Goal: Task Accomplishment & Management: Complete application form

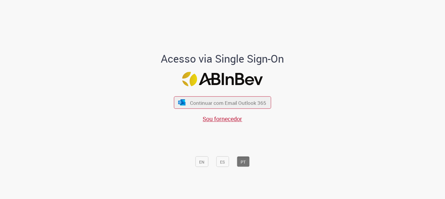
click at [207, 95] on div "Continuar com Email Outlook 365 Sou fornecedor" at bounding box center [222, 106] width 97 height 33
click at [223, 103] on font "Continuar com Email Outlook 365" at bounding box center [228, 102] width 78 height 7
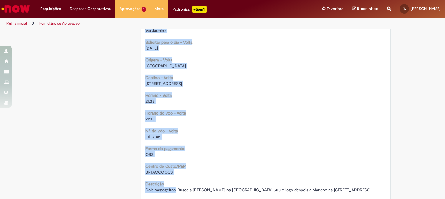
scroll to position [532, 0]
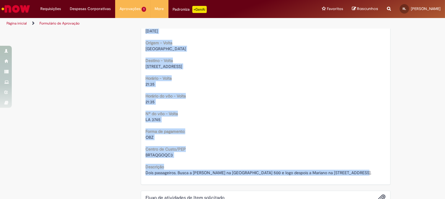
drag, startPoint x: 142, startPoint y: 34, endPoint x: 379, endPoint y: 172, distance: 274.4
copy div "Loremipsumd si ametconse adip Elit seddoeiusm T80603038 Incidi utla etdolorem a…"
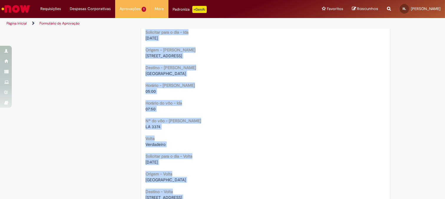
scroll to position [369, 0]
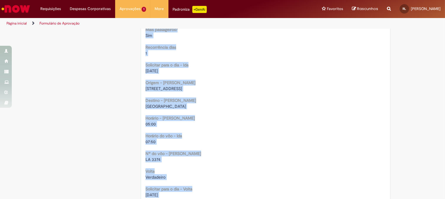
drag, startPoint x: 188, startPoint y: 71, endPoint x: 187, endPoint y: 64, distance: 7.2
click at [187, 71] on div "[DATE]" at bounding box center [266, 71] width 240 height 6
click at [184, 63] on b "Solicitar para o dia - Ida" at bounding box center [167, 64] width 43 height 5
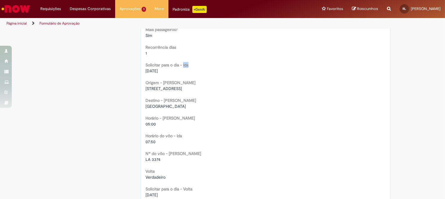
click at [184, 63] on b "Solicitar para o dia - Ida" at bounding box center [167, 64] width 43 height 5
drag, startPoint x: 143, startPoint y: 72, endPoint x: 169, endPoint y: 68, distance: 26.8
click at [169, 68] on div "Oferta para solicitar agendamento de Taxi Dois passageiros. Busca a [PERSON_NAM…" at bounding box center [265, 9] width 249 height 675
copy span "[DATE]"
click at [149, 122] on span "05:00" at bounding box center [151, 123] width 10 height 5
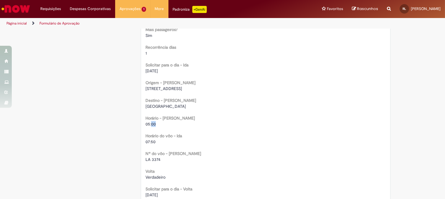
click at [149, 122] on span "05:00" at bounding box center [151, 123] width 10 height 5
drag, startPoint x: 143, startPoint y: 123, endPoint x: 158, endPoint y: 123, distance: 14.7
click at [158, 123] on div "05:00" at bounding box center [266, 124] width 240 height 6
copy span "05:00"
click at [182, 89] on span "[STREET_ADDRESS]" at bounding box center [164, 88] width 37 height 5
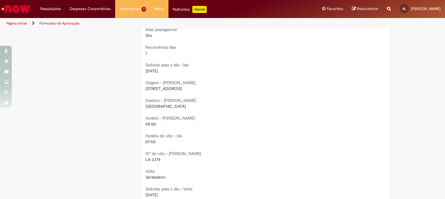
click at [182, 89] on span "[STREET_ADDRESS]" at bounding box center [164, 88] width 37 height 5
copy span "SJC"
click at [166, 105] on span "[GEOGRAPHIC_DATA]" at bounding box center [166, 105] width 40 height 5
click at [166, 104] on span "[GEOGRAPHIC_DATA]" at bounding box center [166, 105] width 40 height 5
copy span "GRU"
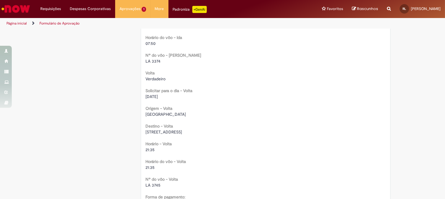
scroll to position [499, 0]
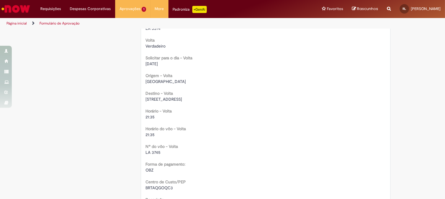
click at [148, 39] on b "Volta" at bounding box center [150, 39] width 9 height 5
copy b "Volta"
drag, startPoint x: 143, startPoint y: 64, endPoint x: 173, endPoint y: 65, distance: 30.1
click at [173, 65] on div "[DATE]" at bounding box center [266, 64] width 240 height 6
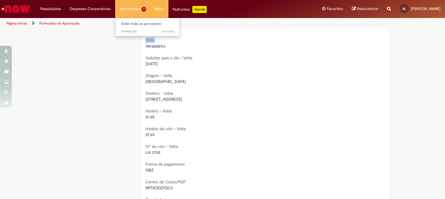
copy span "[DATE]"
drag, startPoint x: 143, startPoint y: 116, endPoint x: 155, endPoint y: 114, distance: 12.2
copy span "21:35"
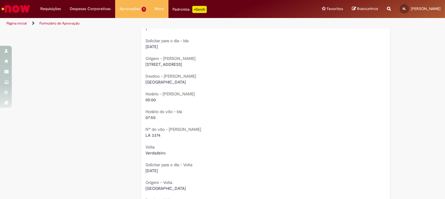
scroll to position [425, 0]
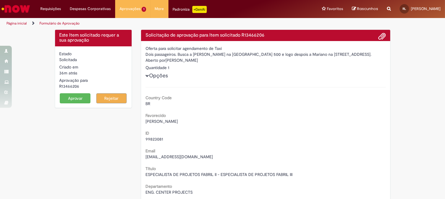
click at [70, 95] on button "Aprovar" at bounding box center [75, 98] width 31 height 10
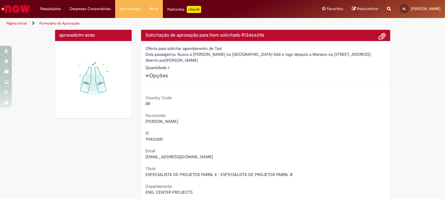
click at [167, 61] on div "Aberto por Jose Mariano Fernandez Suppicich" at bounding box center [266, 60] width 240 height 7
drag, startPoint x: 167, startPoint y: 61, endPoint x: 193, endPoint y: 60, distance: 26.2
click at [193, 60] on div "Aberto por Jose Mariano Fernandez Suppicich" at bounding box center [266, 60] width 240 height 7
copy div "Jose Mariano Fernandez"
click at [254, 37] on h4 "Solicitação de aprovação para Item solicitado R13466206" at bounding box center [266, 35] width 240 height 5
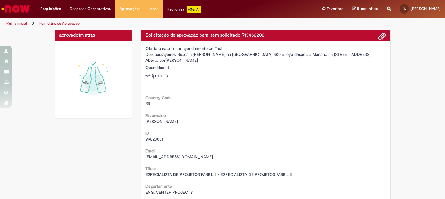
click at [253, 37] on h4 "Solicitação de aprovação para Item solicitado R13466206" at bounding box center [266, 35] width 240 height 5
click at [253, 35] on h4 "Solicitação de aprovação para Item solicitado R13466206" at bounding box center [266, 35] width 240 height 5
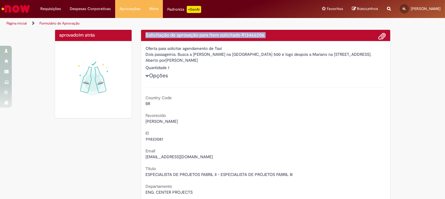
click at [253, 35] on h4 "Solicitação de aprovação para Item solicitado R13466206" at bounding box center [266, 35] width 240 height 5
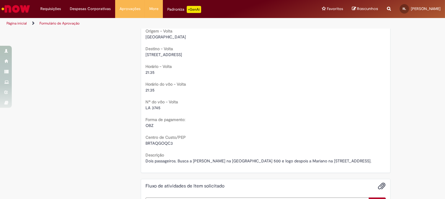
scroll to position [556, 0]
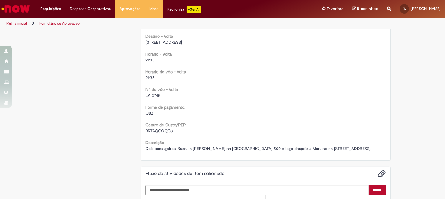
click at [160, 129] on span "BRTAQGOQC3" at bounding box center [159, 130] width 27 height 5
copy span "BRTAQGOQC3"
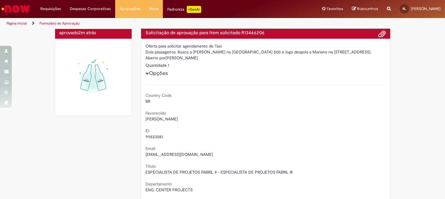
scroll to position [0, 0]
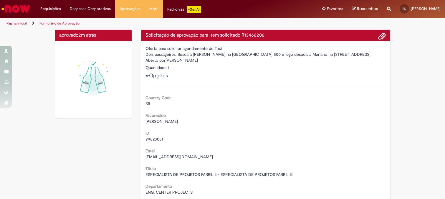
click at [264, 35] on h4 "Solicitação de aprovação para Item solicitado R13466206" at bounding box center [266, 35] width 240 height 5
click at [261, 34] on h4 "Solicitação de aprovação para Item solicitado R13466206" at bounding box center [266, 35] width 240 height 5
copy h4 "R13466206"
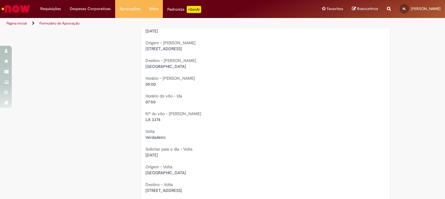
scroll to position [393, 0]
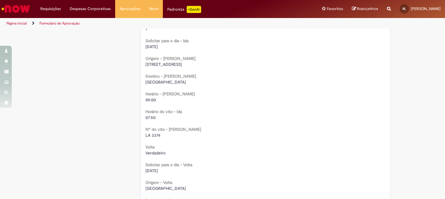
click at [146, 135] on span "LA 3374" at bounding box center [153, 134] width 15 height 5
click at [146, 134] on span "LA 3374" at bounding box center [153, 134] width 15 height 5
copy div "LA 3374"
drag, startPoint x: 143, startPoint y: 100, endPoint x: 156, endPoint y: 99, distance: 13.6
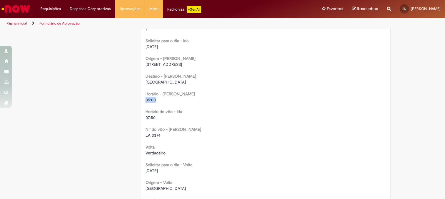
copy span "05:00"
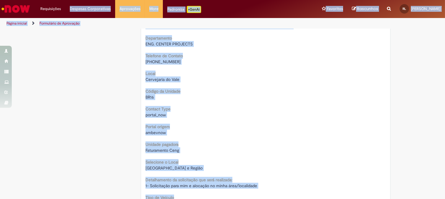
scroll to position [0, 0]
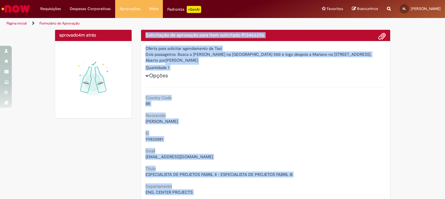
drag, startPoint x: 348, startPoint y: 113, endPoint x: 143, endPoint y: 34, distance: 219.9
copy div "Loremipsumd si ametconse adip Elit seddoeiusm T80603038 Incidi utla etdolorem a…"
click at [194, 54] on div "Dois passageiros. Busca a [PERSON_NAME] na [GEOGRAPHIC_DATA] 500 e logo despois…" at bounding box center [266, 54] width 240 height 6
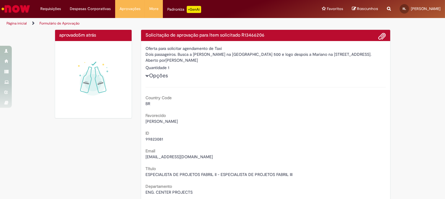
click at [194, 54] on div "Dois passageiros. Busca a [PERSON_NAME] na [GEOGRAPHIC_DATA] 500 e logo despois…" at bounding box center [266, 54] width 240 height 6
drag, startPoint x: 194, startPoint y: 54, endPoint x: 207, endPoint y: 53, distance: 13.0
click at [207, 53] on div "Dois passageiros. Busca a [PERSON_NAME] na [GEOGRAPHIC_DATA] 500 e logo despois…" at bounding box center [266, 54] width 240 height 6
copy div "Paulo Zeferino"
click at [169, 60] on div "Aberto por Jose Mariano Fernandez Suppicich" at bounding box center [266, 60] width 240 height 7
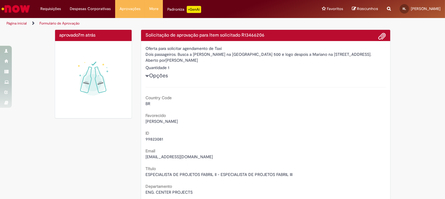
drag, startPoint x: 169, startPoint y: 60, endPoint x: 198, endPoint y: 60, distance: 29.2
click at [198, 60] on div "Aberto por Jose Mariano Fernandez Suppicich" at bounding box center [266, 60] width 240 height 7
copy div "Jose Mariano Fernandez"
drag, startPoint x: 192, startPoint y: 72, endPoint x: 175, endPoint y: 60, distance: 20.8
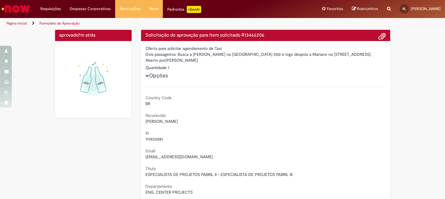
click at [168, 60] on div "Aberto por Jose Mariano Fernandez Suppicich" at bounding box center [266, 60] width 240 height 7
drag, startPoint x: 168, startPoint y: 60, endPoint x: 217, endPoint y: 60, distance: 48.9
click at [217, 60] on div "Aberto por Jose Mariano Fernandez Suppicich" at bounding box center [266, 60] width 240 height 7
copy div "[PERSON_NAME]"
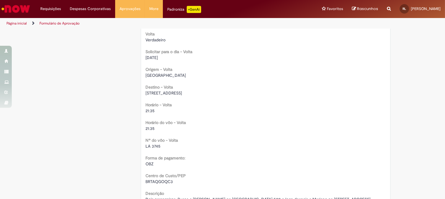
scroll to position [524, 0]
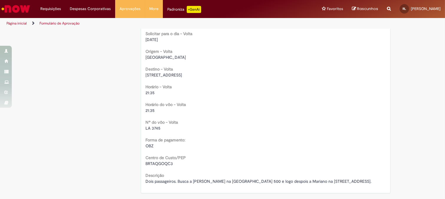
click at [146, 91] on span "21:35" at bounding box center [150, 92] width 9 height 5
click at [146, 92] on span "21:35" at bounding box center [150, 92] width 9 height 5
drag, startPoint x: 143, startPoint y: 93, endPoint x: 156, endPoint y: 93, distance: 13.6
click at [156, 93] on div "21:35" at bounding box center [266, 93] width 240 height 6
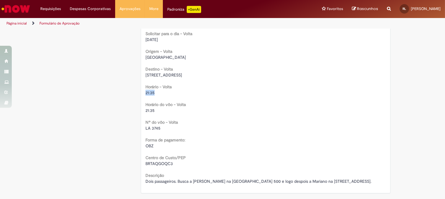
drag, startPoint x: 141, startPoint y: 92, endPoint x: 156, endPoint y: 92, distance: 15.0
click at [156, 92] on div "21:35" at bounding box center [266, 93] width 240 height 6
drag, startPoint x: 152, startPoint y: 93, endPoint x: 141, endPoint y: 93, distance: 11.5
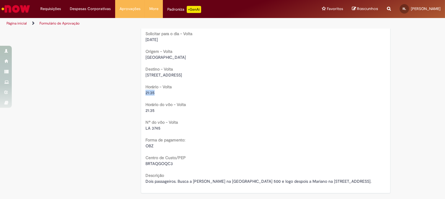
copy span "21:35"
click at [146, 127] on span "LA 3745" at bounding box center [153, 127] width 15 height 5
drag, startPoint x: 144, startPoint y: 127, endPoint x: 156, endPoint y: 127, distance: 11.2
click at [156, 127] on span "LA 3745" at bounding box center [153, 127] width 15 height 5
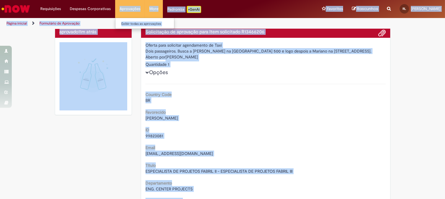
scroll to position [0, 0]
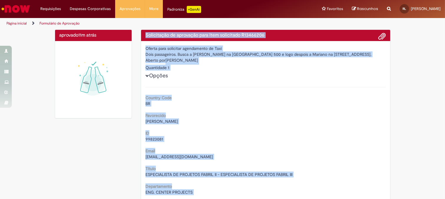
drag, startPoint x: 350, startPoint y: 181, endPoint x: 143, endPoint y: 32, distance: 255.0
